Goal: Task Accomplishment & Management: Manage account settings

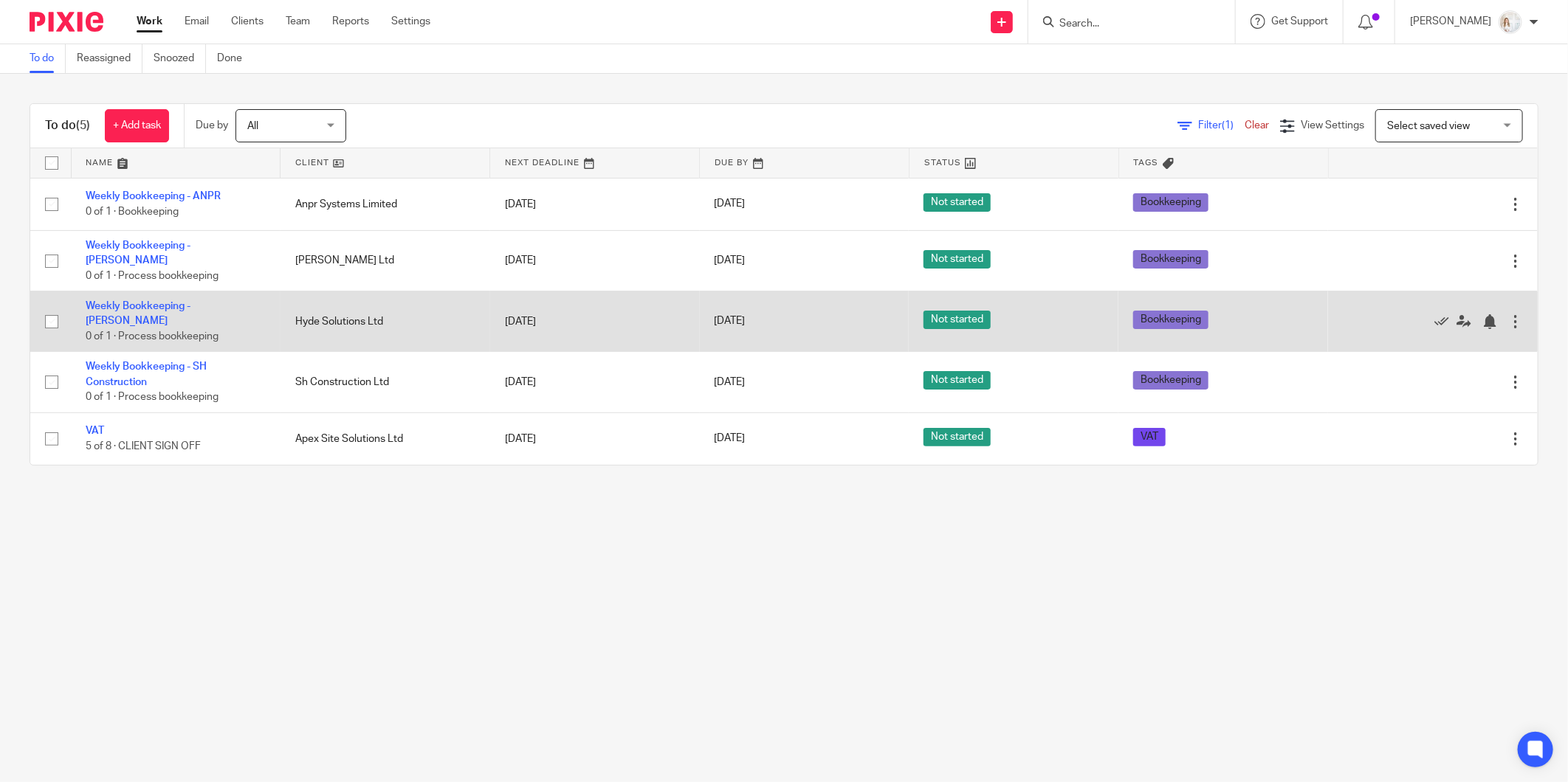
drag, startPoint x: 53, startPoint y: 364, endPoint x: 56, endPoint y: 334, distance: 30.1
click at [53, 368] on input "checkbox" at bounding box center [51, 382] width 28 height 28
checkbox input "true"
click at [56, 309] on input "checkbox" at bounding box center [51, 321] width 28 height 28
checkbox input "true"
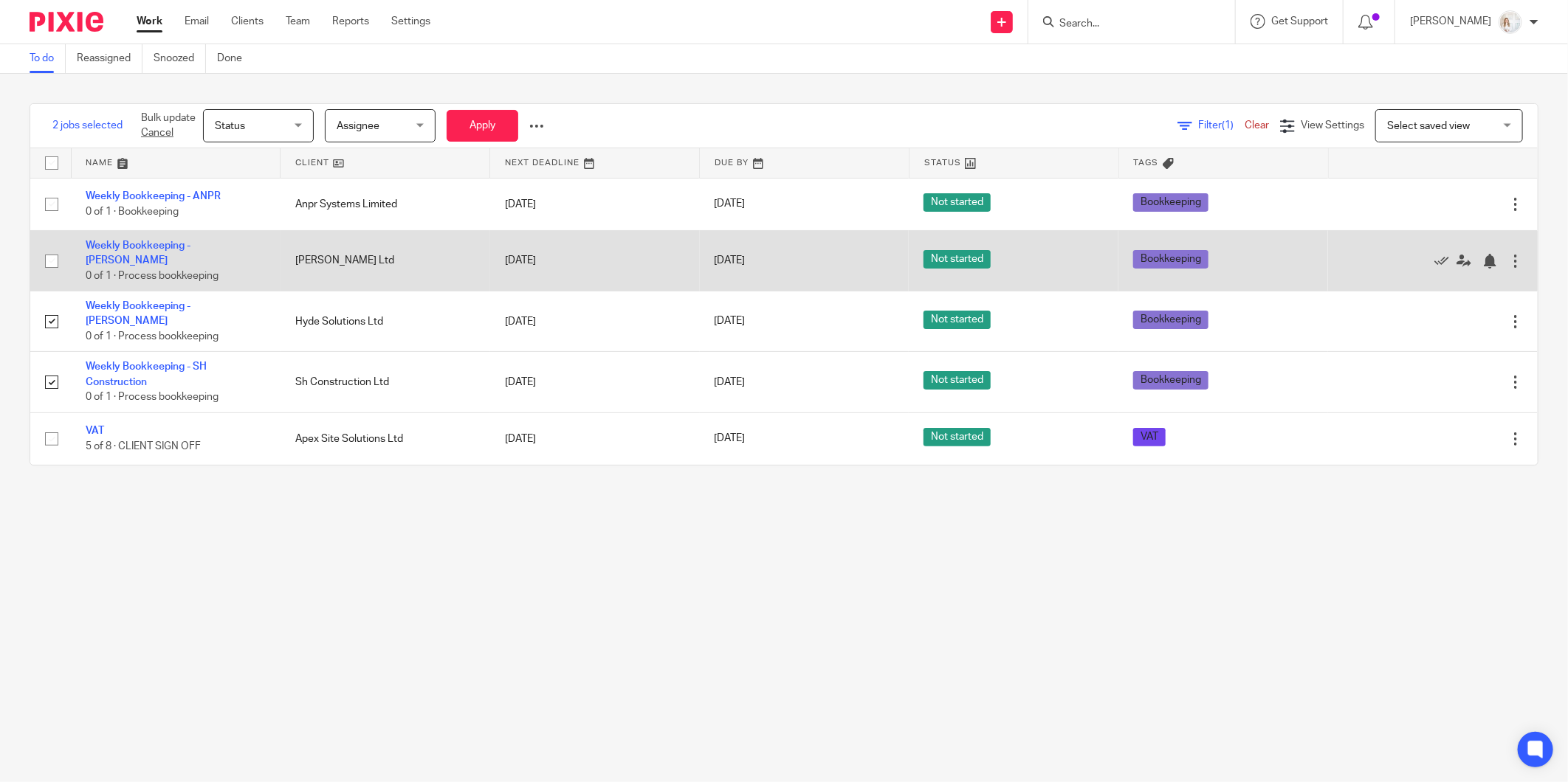
click at [56, 248] on input "checkbox" at bounding box center [51, 260] width 28 height 28
checkbox input "true"
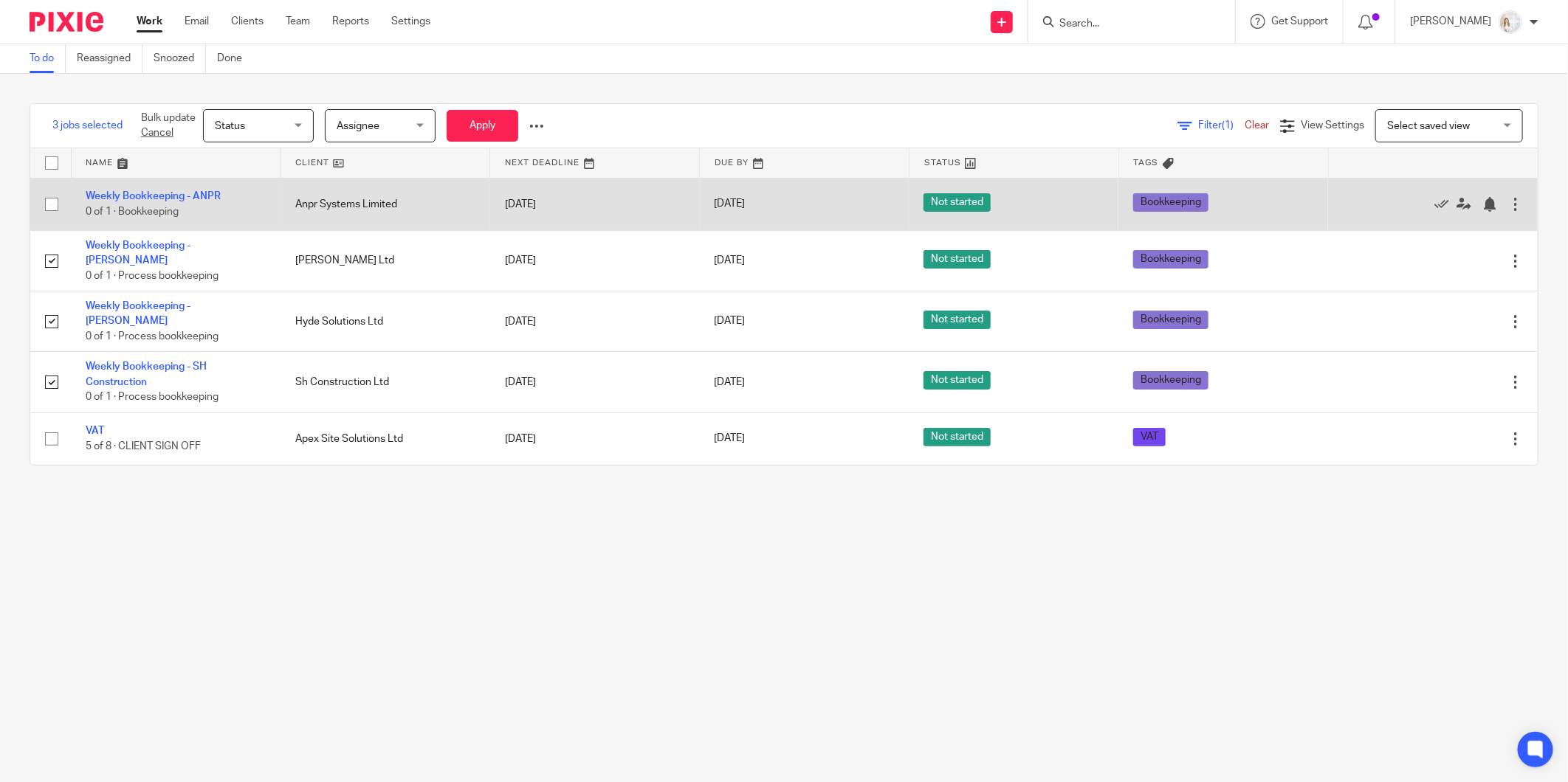
click at [52, 203] on input "checkbox" at bounding box center [51, 204] width 28 height 28
checkbox input "true"
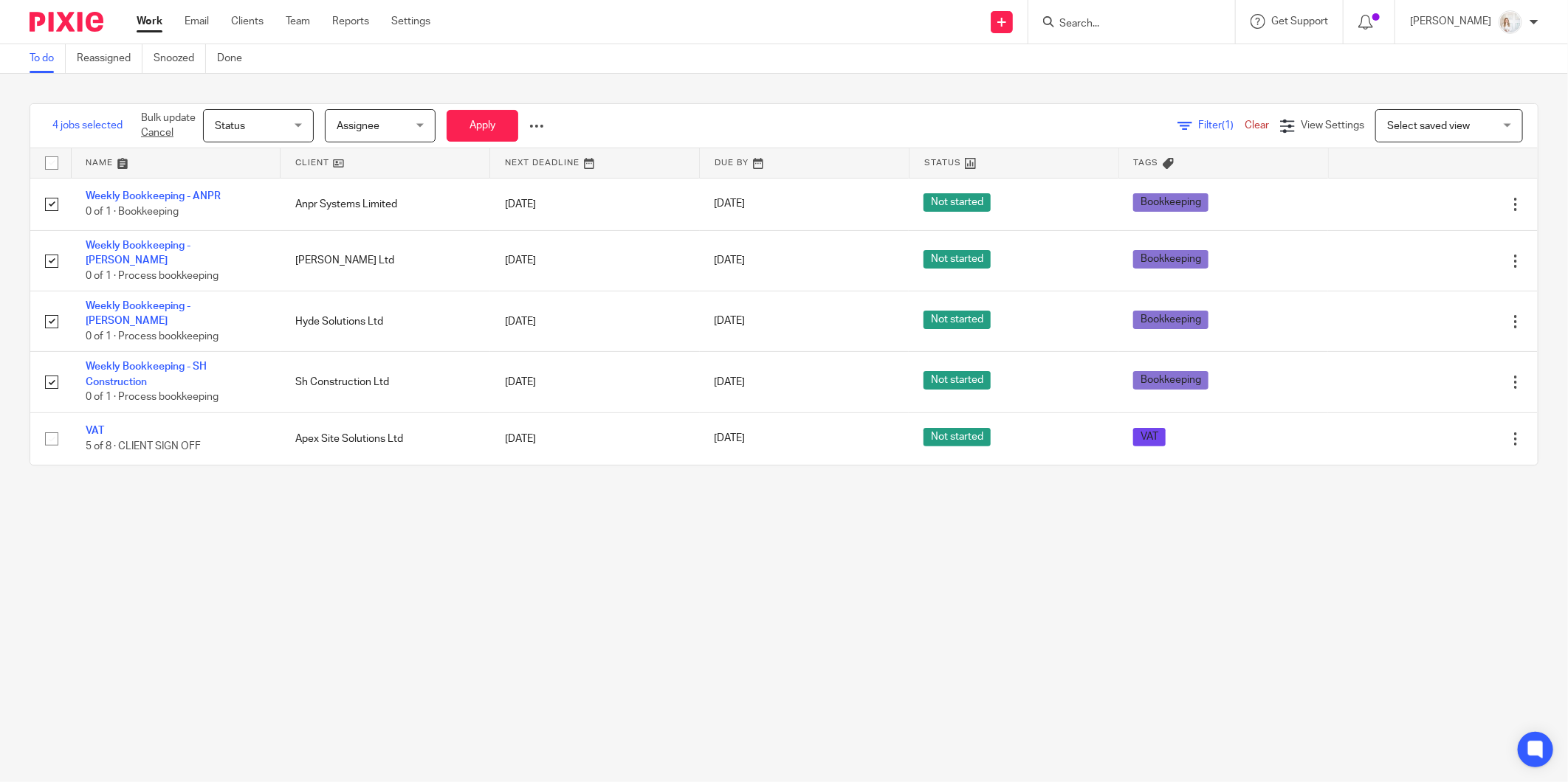
click at [233, 124] on span "Status" at bounding box center [230, 126] width 30 height 11
click at [258, 243] on li "Done" at bounding box center [259, 248] width 109 height 30
click at [504, 127] on button "Apply" at bounding box center [482, 126] width 72 height 32
